Goal: Task Accomplishment & Management: Manage account settings

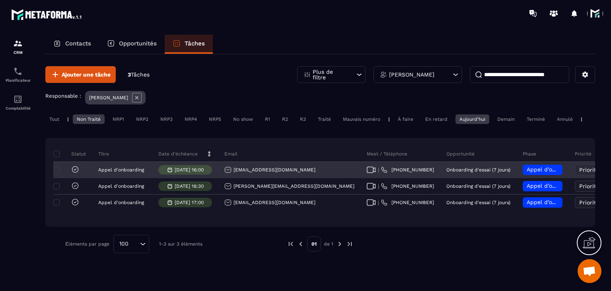
click at [367, 173] on icon at bounding box center [371, 169] width 9 height 6
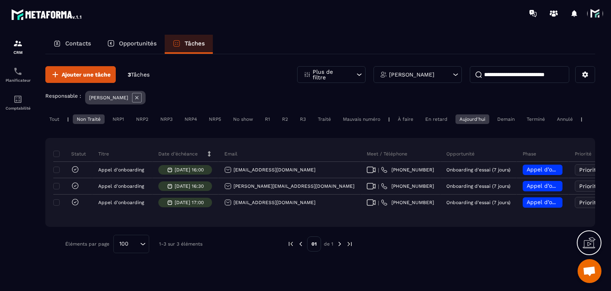
drag, startPoint x: 598, startPoint y: 22, endPoint x: 594, endPoint y: 23, distance: 4.1
click at [596, 23] on div at bounding box center [353, 13] width 518 height 27
click at [597, 18] on span at bounding box center [596, 14] width 16 height 16
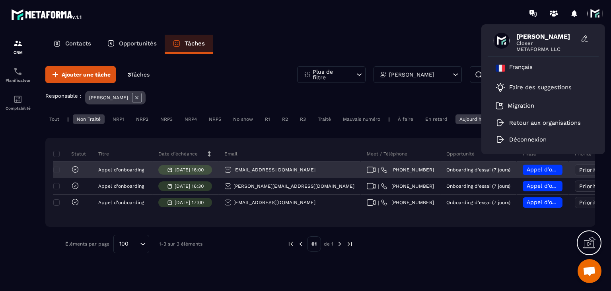
click at [523, 171] on div "Appel d’onboarding planifié" at bounding box center [543, 169] width 40 height 10
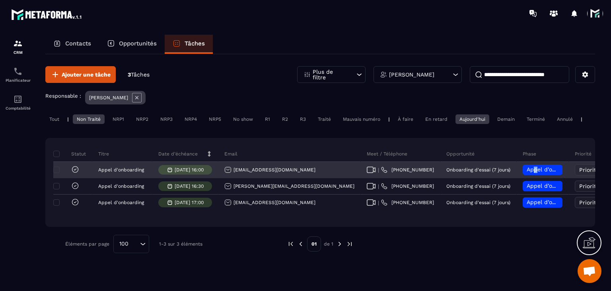
click at [527, 172] on span "Appel d’onboarding planifié" at bounding box center [564, 169] width 75 height 6
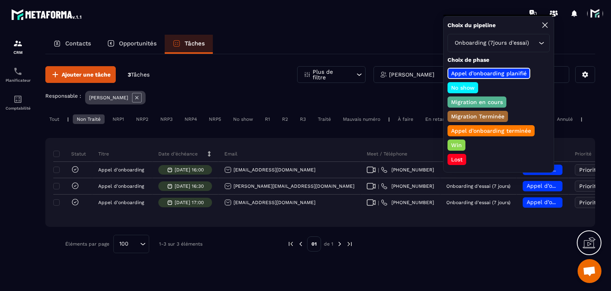
click at [469, 131] on p "Appel d’onboarding terminée" at bounding box center [491, 131] width 82 height 8
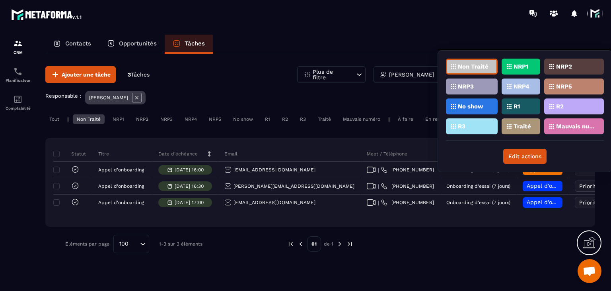
click at [545, 130] on div "Traité" at bounding box center [575, 126] width 60 height 16
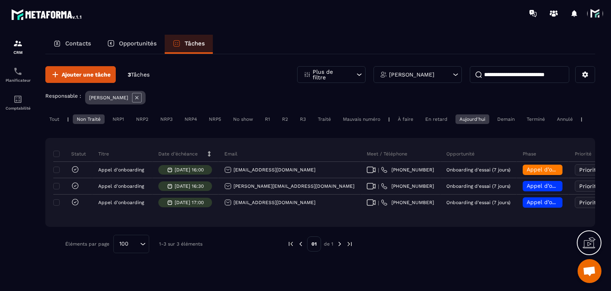
click at [604, 13] on div at bounding box center [598, 13] width 20 height 14
click at [597, 18] on span at bounding box center [596, 14] width 16 height 16
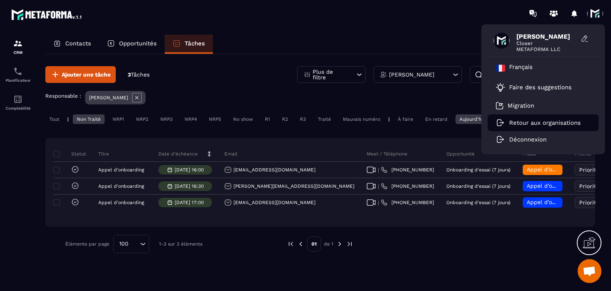
click at [532, 118] on li "Retour aux organisations" at bounding box center [543, 122] width 111 height 17
click at [527, 120] on p "Retour aux organisations" at bounding box center [546, 122] width 72 height 7
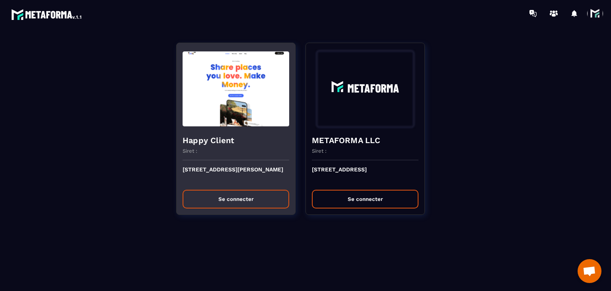
click at [269, 195] on button "Se connecter" at bounding box center [236, 198] width 107 height 19
